Goal: Task Accomplishment & Management: Complete application form

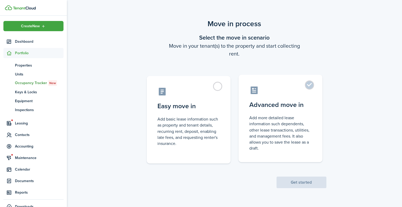
click at [307, 83] on label "Advanced move in Add more detailed lease information such dependents, other lea…" at bounding box center [280, 119] width 84 height 88
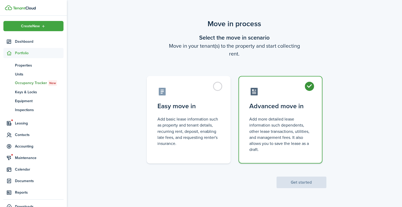
radio input "true"
click at [294, 188] on button "Get started" at bounding box center [301, 183] width 50 height 12
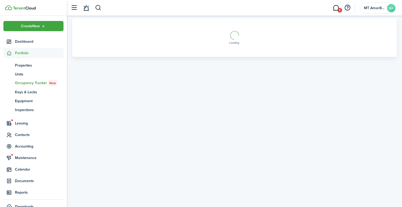
click at [234, 34] on img at bounding box center [234, 35] width 10 height 10
click at [233, 34] on img at bounding box center [234, 35] width 10 height 10
click at [236, 33] on img at bounding box center [234, 35] width 10 height 10
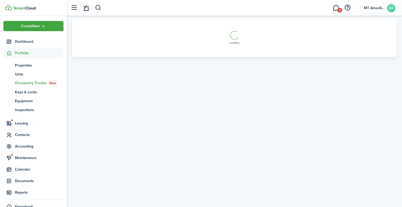
click at [236, 33] on img at bounding box center [234, 35] width 10 height 10
